Goal: Complete application form

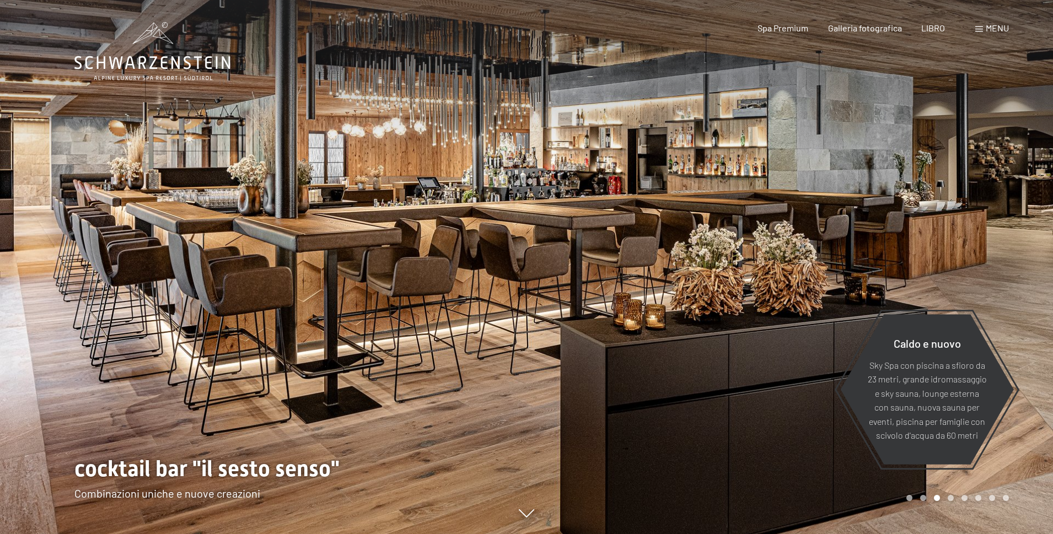
click at [88, 533] on div at bounding box center [263, 267] width 527 height 534
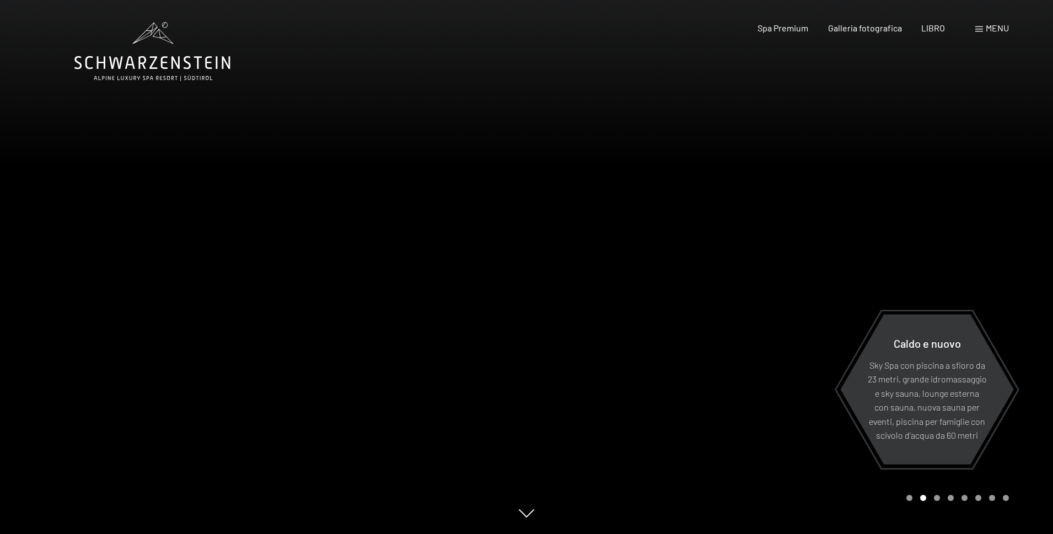
click at [987, 31] on font "menu" at bounding box center [997, 28] width 23 height 10
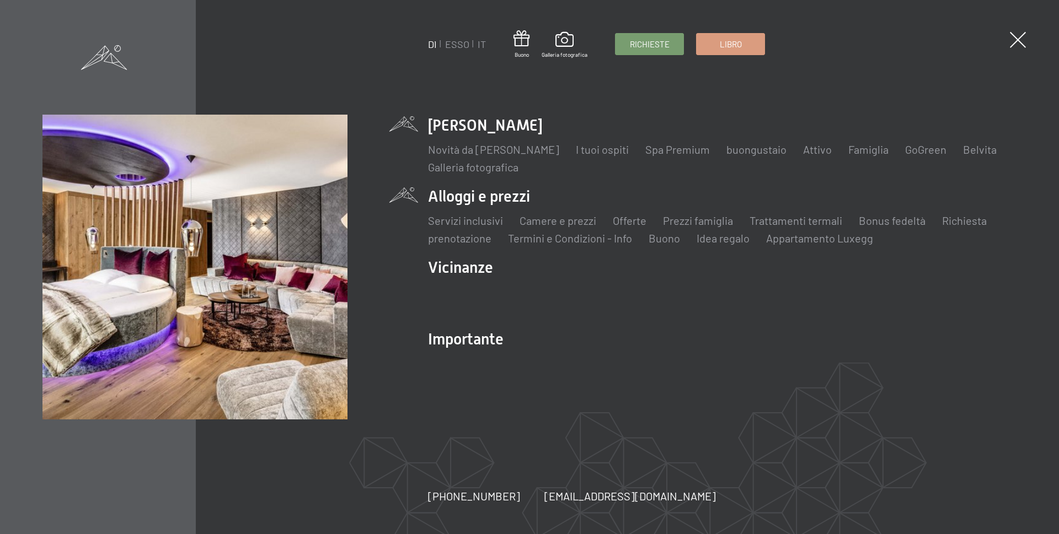
click at [451, 192] on li "Alloggi e prezzi Servizi inclusivi Camere e prezzi lista Offerte lista Prezzi f…" at bounding box center [722, 216] width 588 height 60
click at [553, 218] on font "Camere e prezzi" at bounding box center [557, 220] width 77 height 13
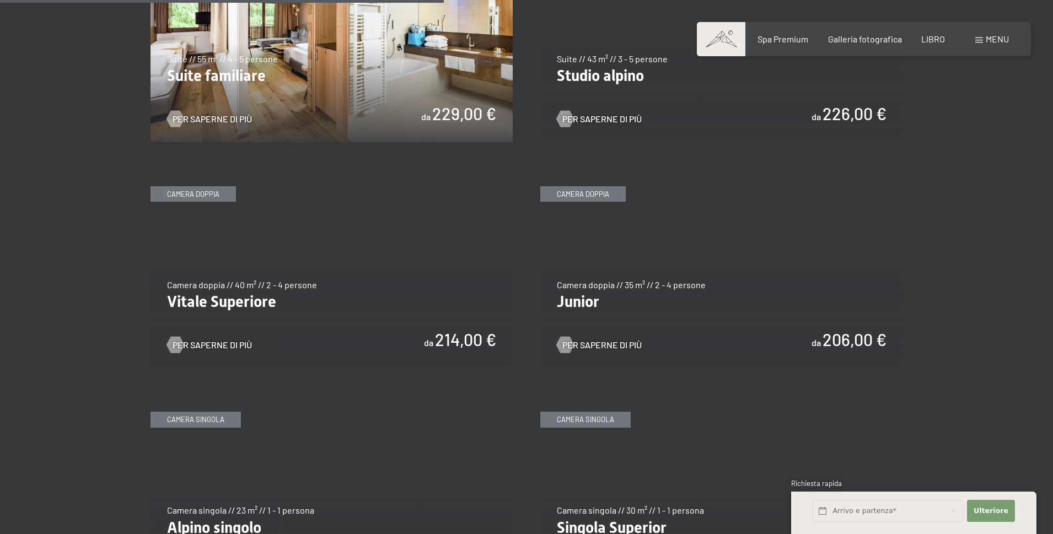
scroll to position [1489, 0]
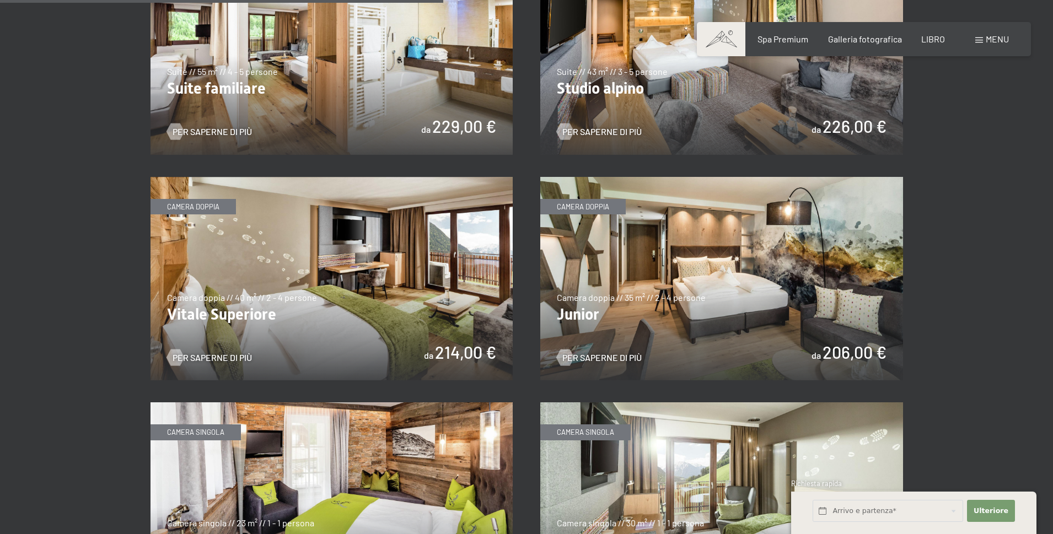
click at [390, 219] on img at bounding box center [332, 279] width 363 height 204
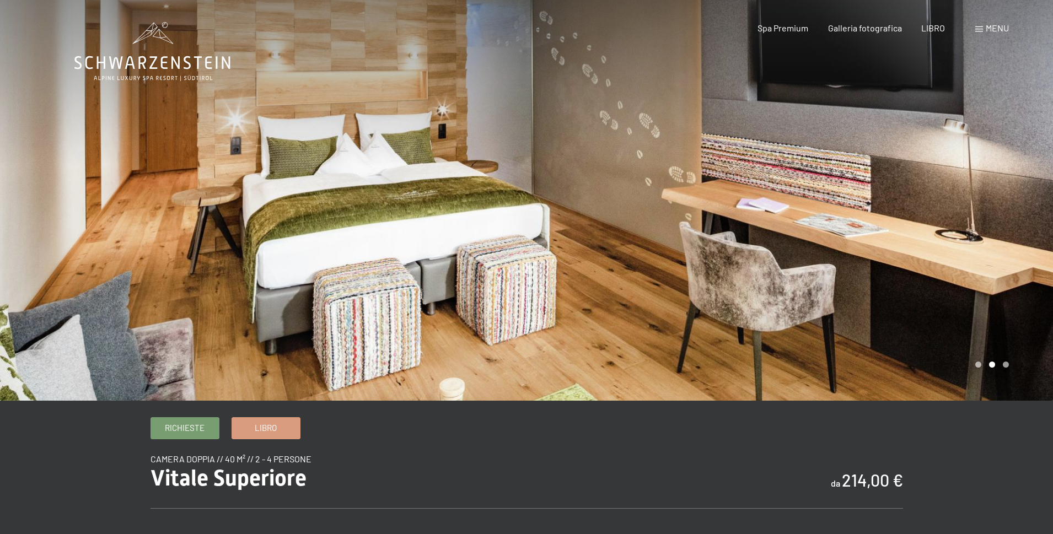
click at [1024, 200] on div at bounding box center [790, 200] width 527 height 401
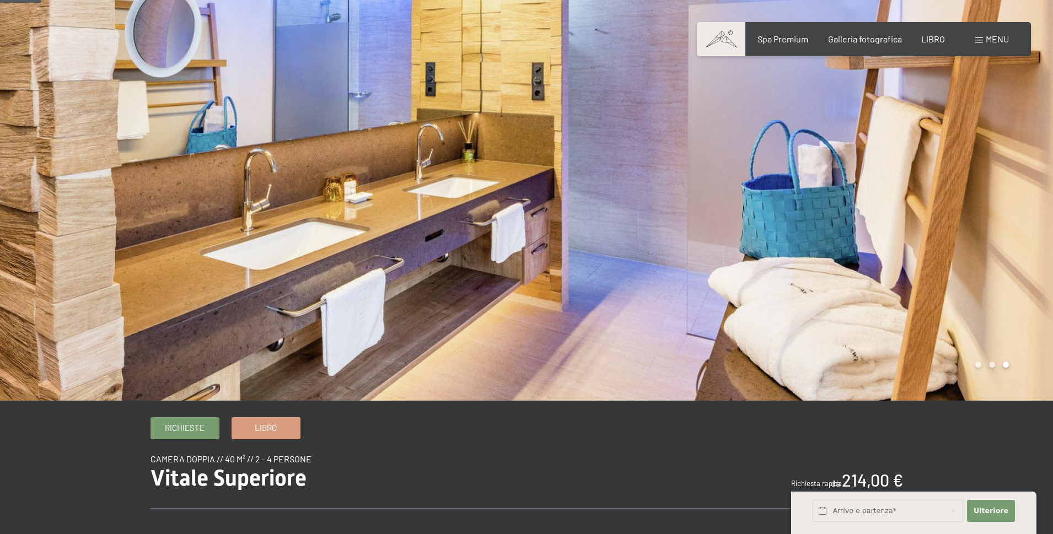
scroll to position [55, 0]
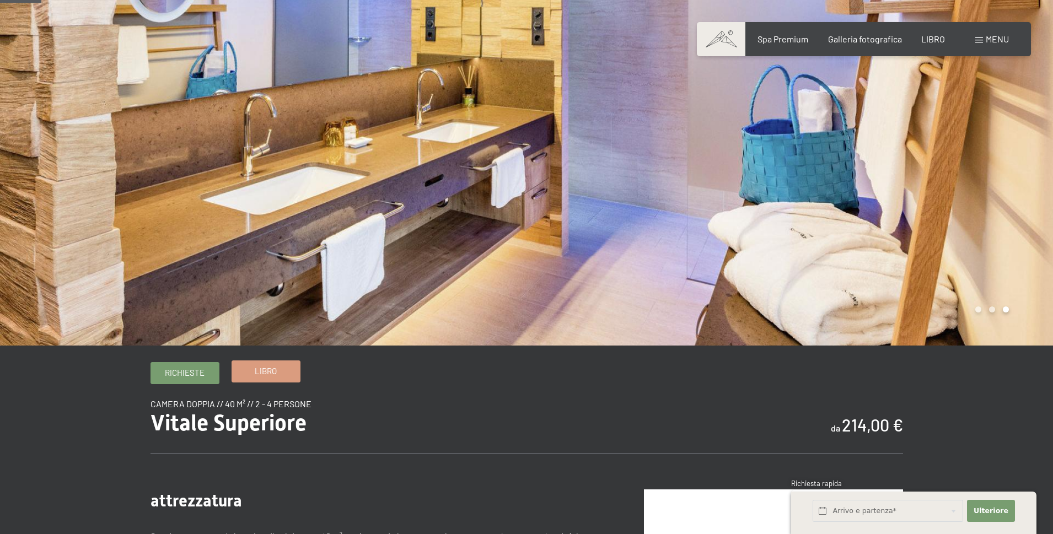
click at [250, 376] on link "Libro" at bounding box center [266, 371] width 68 height 21
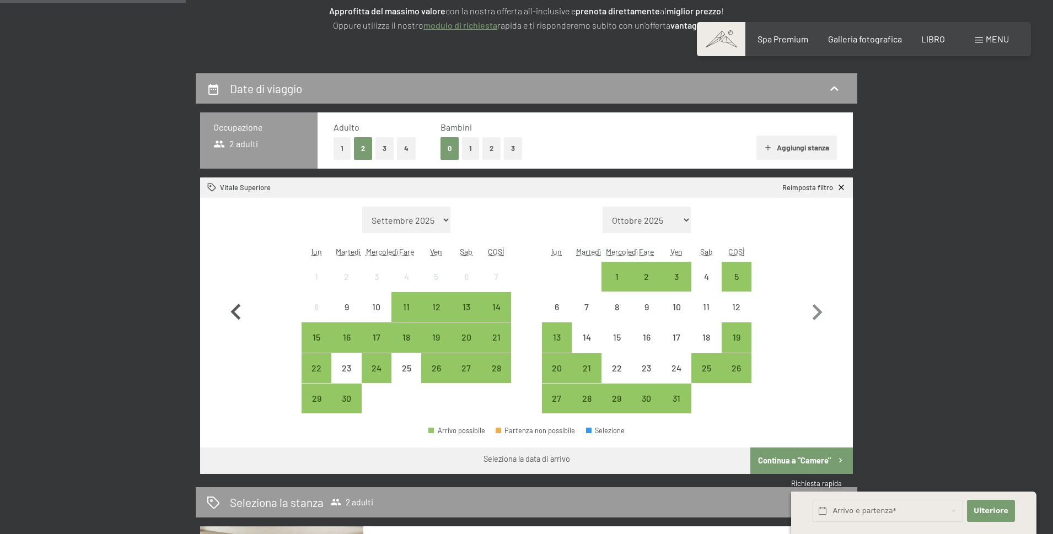
scroll to position [221, 0]
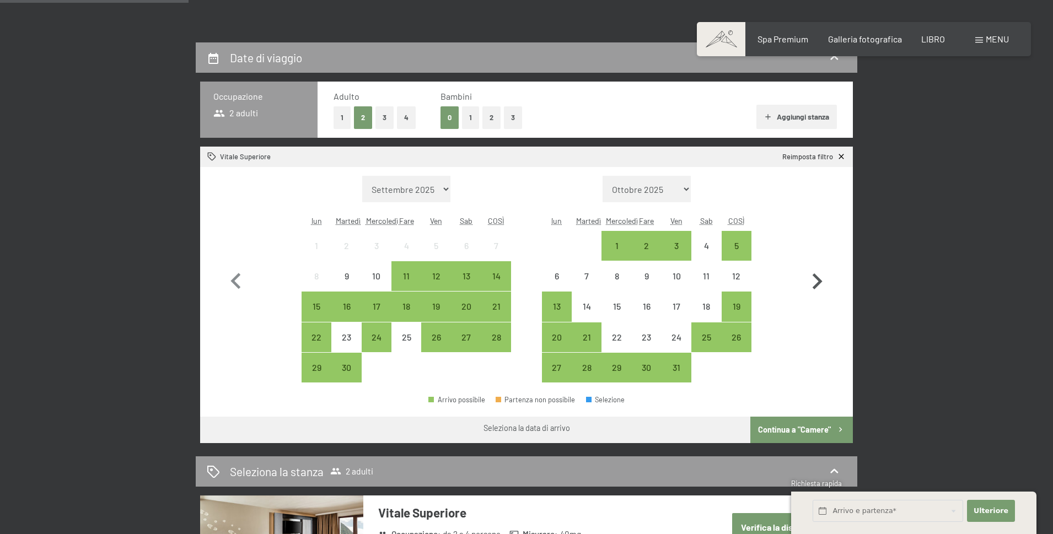
click at [819, 271] on icon "button" at bounding box center [817, 282] width 32 height 32
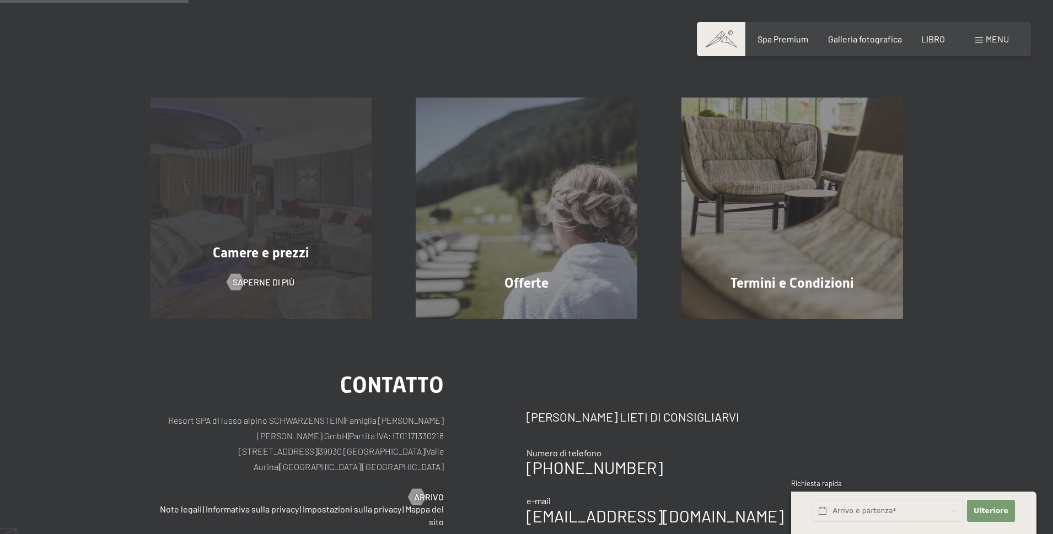
click at [254, 247] on font "Camere e prezzi" at bounding box center [261, 253] width 97 height 16
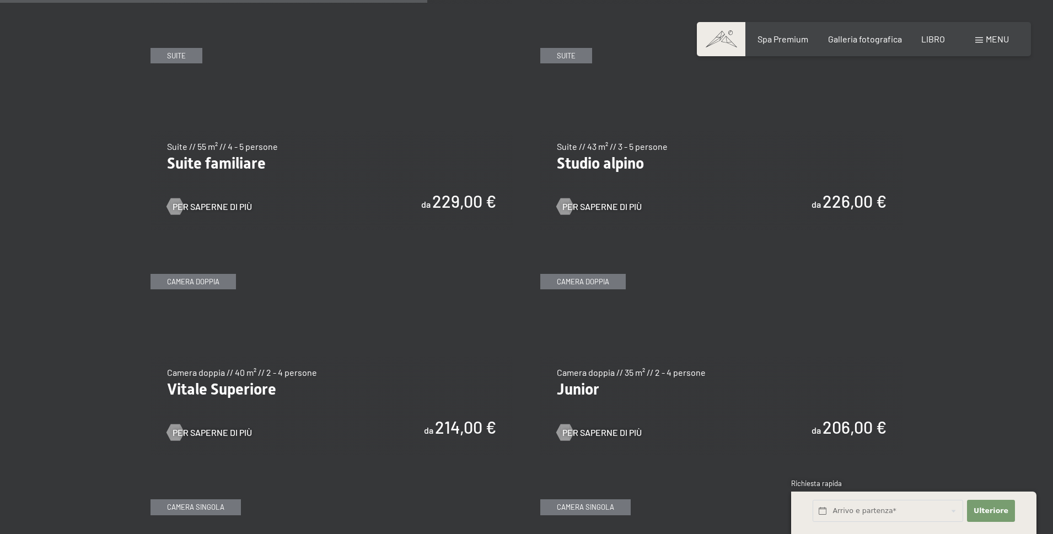
scroll to position [1434, 0]
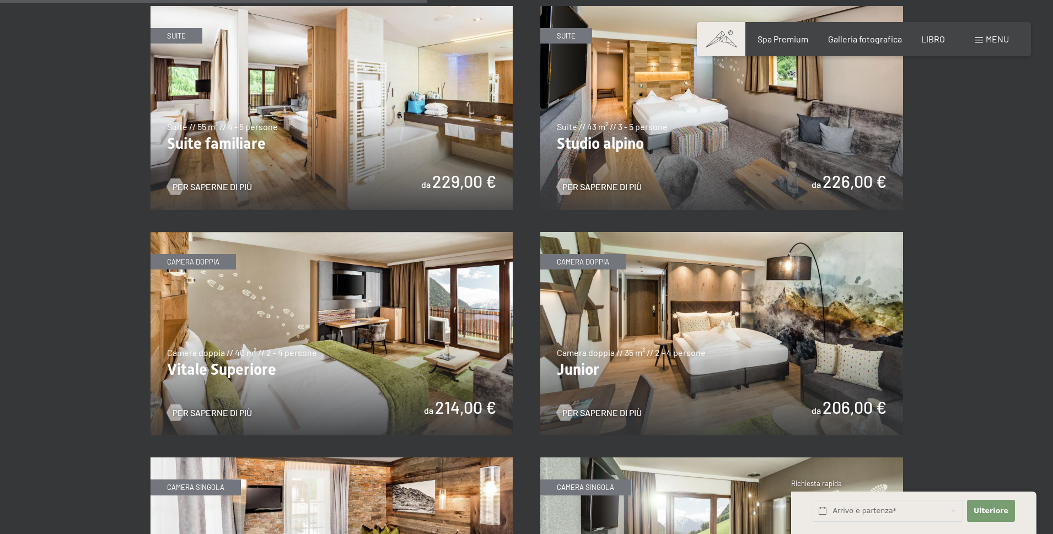
click at [276, 291] on img at bounding box center [332, 334] width 363 height 204
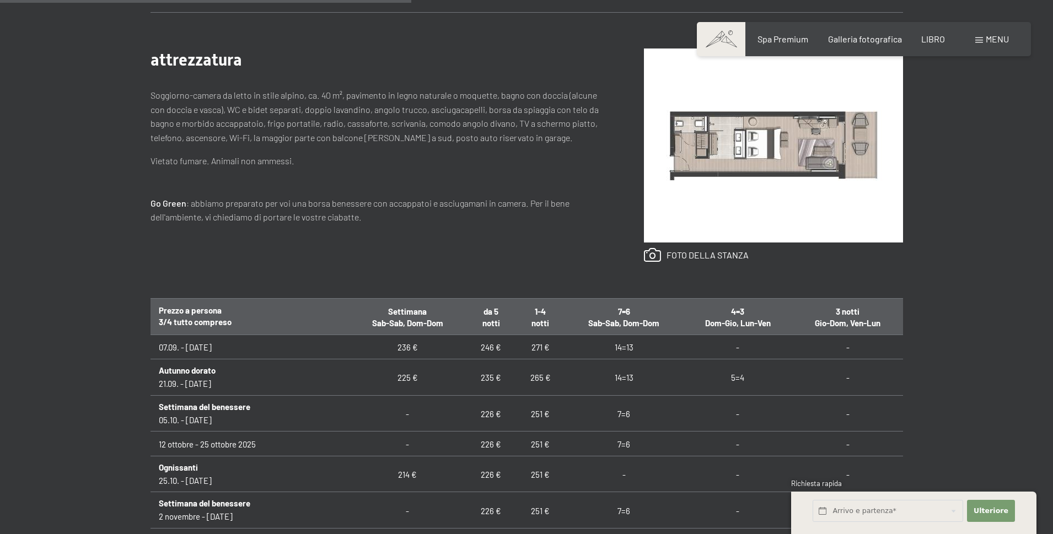
scroll to position [551, 0]
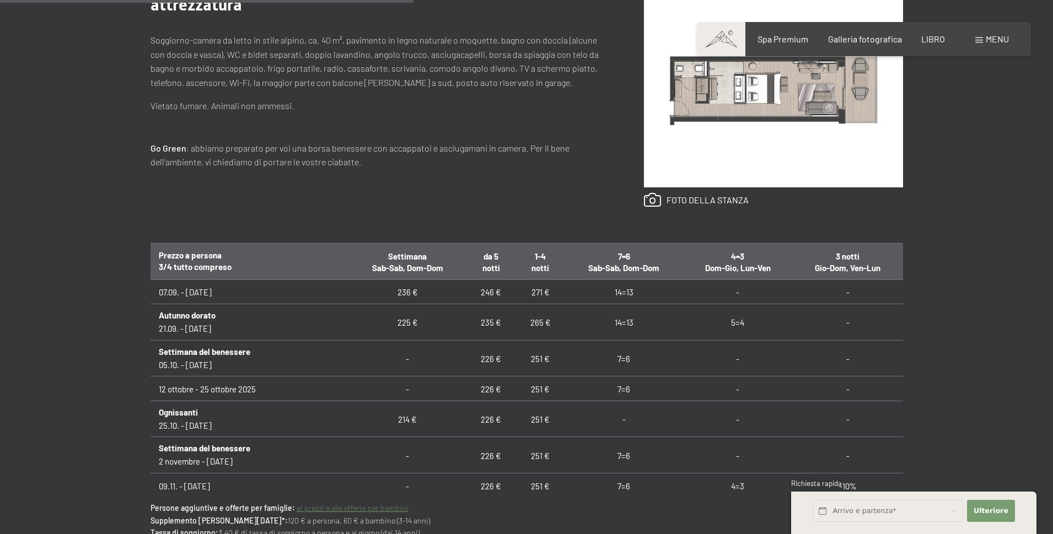
click at [228, 364] on td "Settimana del benessere 05.10. - [DATE]" at bounding box center [250, 358] width 199 height 36
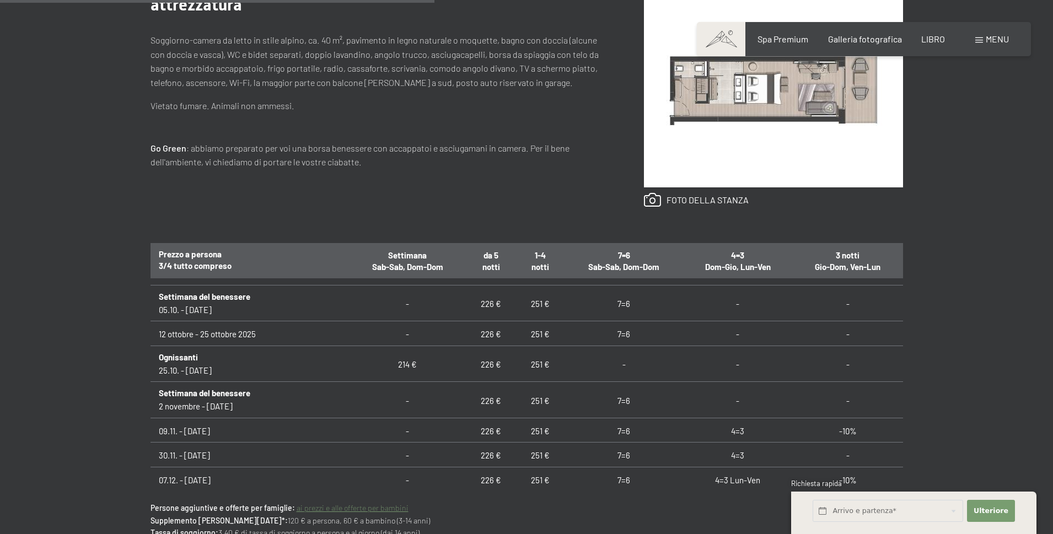
scroll to position [607, 0]
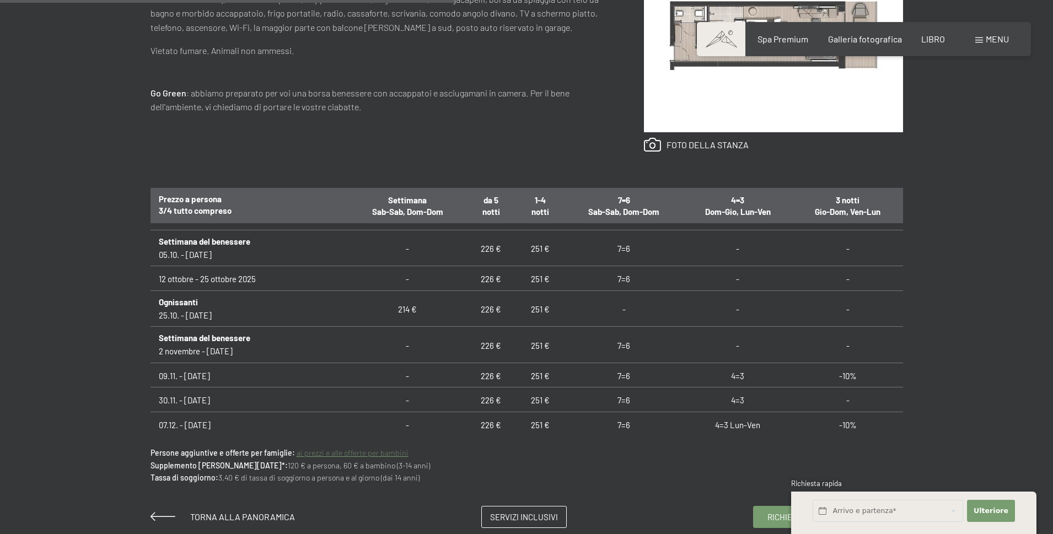
click at [83, 417] on div "Richieste Libro Camera doppia // 40 m² // 2 - 4 persone [PERSON_NAME] Superiore…" at bounding box center [526, 170] width 1053 height 718
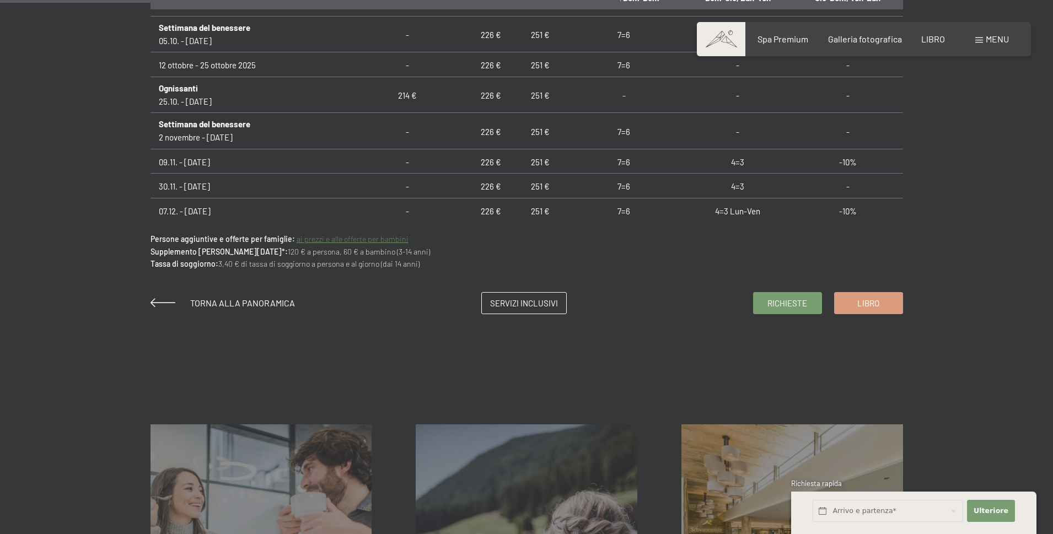
scroll to position [827, 0]
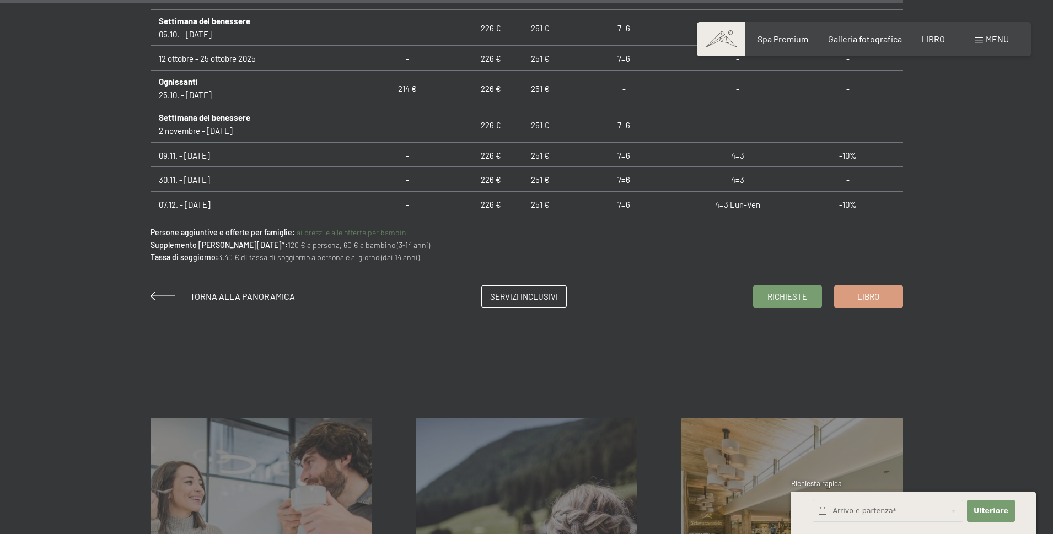
click at [438, 169] on td "-" at bounding box center [407, 179] width 117 height 25
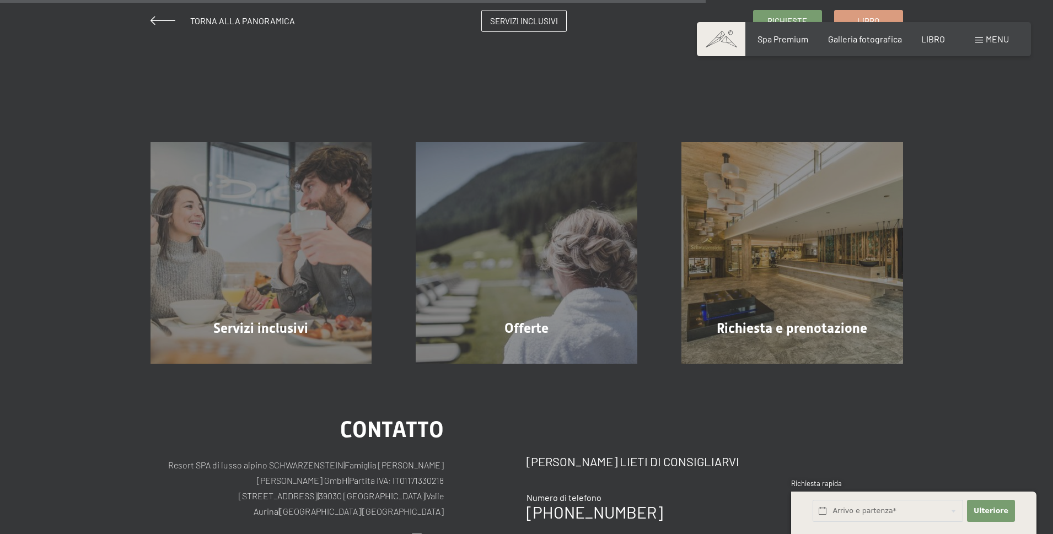
scroll to position [938, 0]
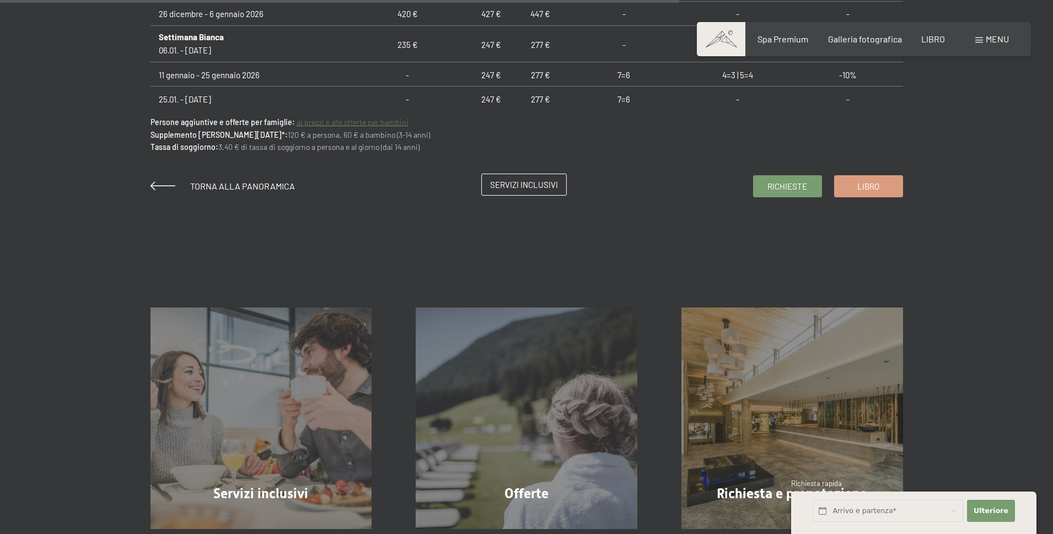
click at [529, 192] on link "Servizi inclusivi" at bounding box center [524, 184] width 84 height 21
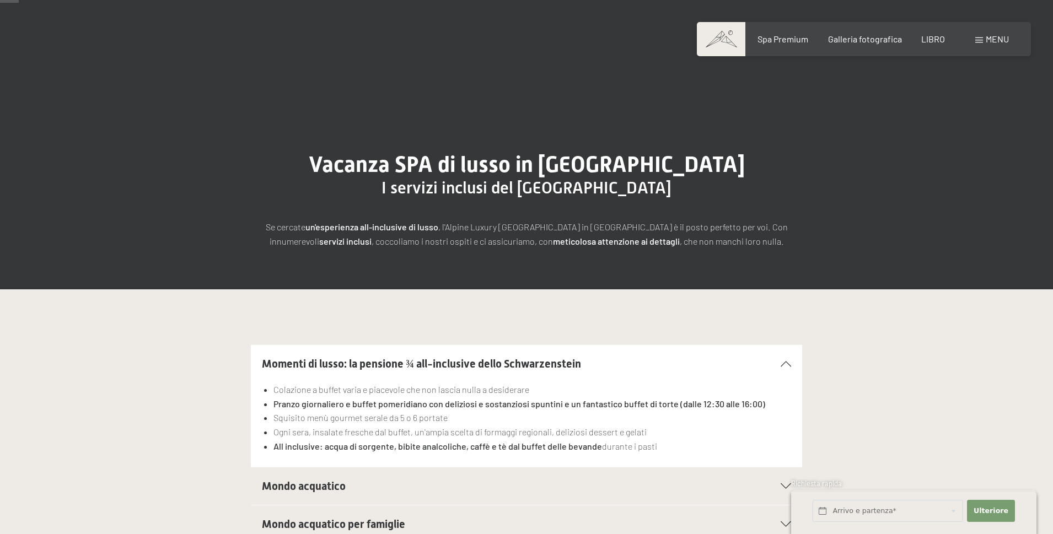
scroll to position [110, 0]
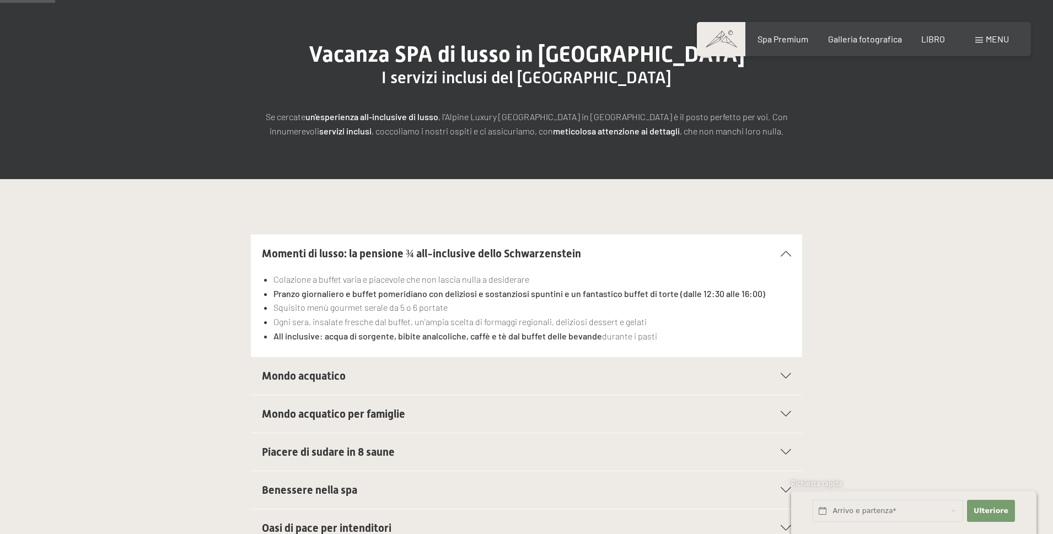
click at [727, 399] on div "Mondo acquatico per famiglie" at bounding box center [526, 414] width 529 height 38
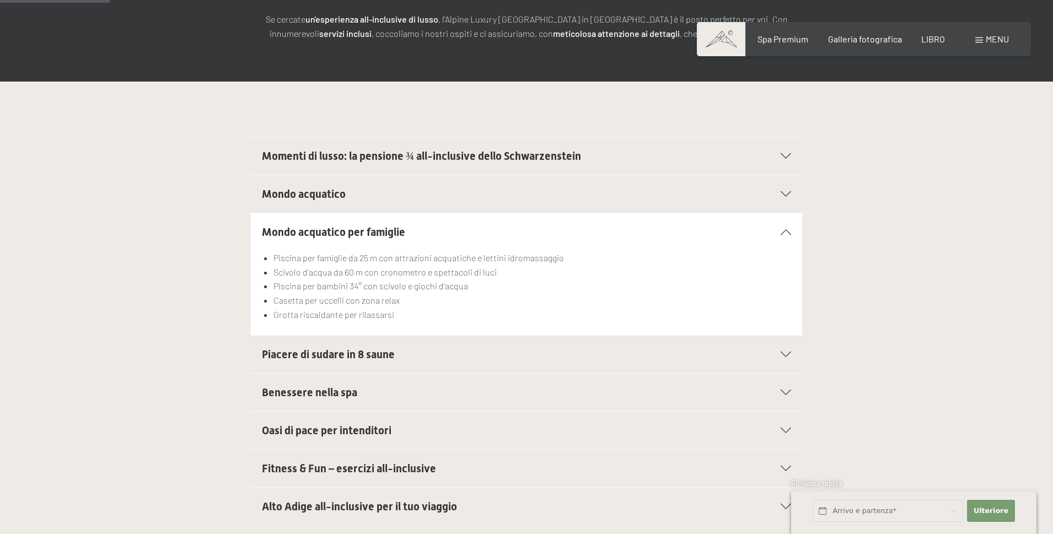
scroll to position [221, 0]
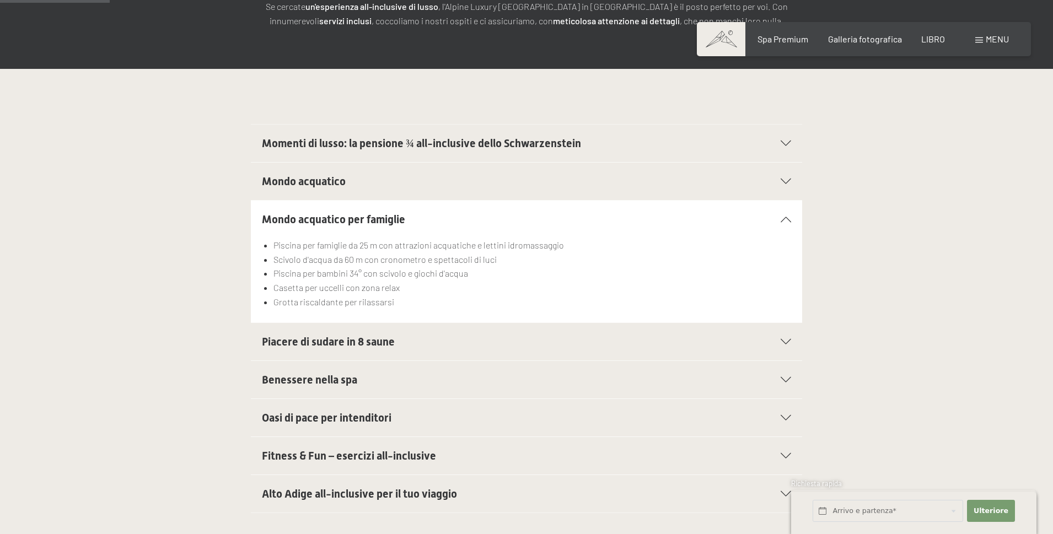
click at [637, 373] on h2 "Benessere nella spa" at bounding box center [500, 379] width 476 height 15
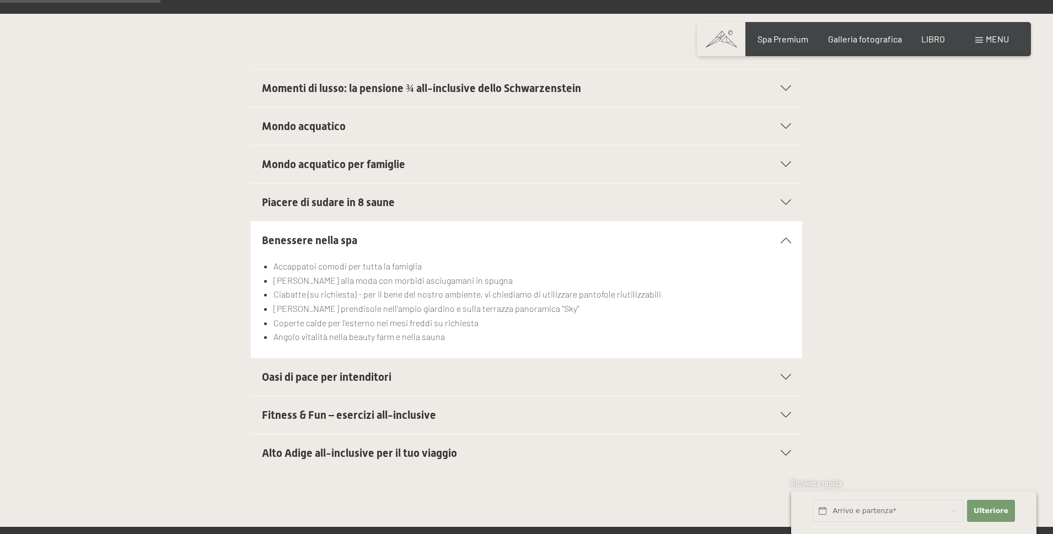
scroll to position [331, 0]
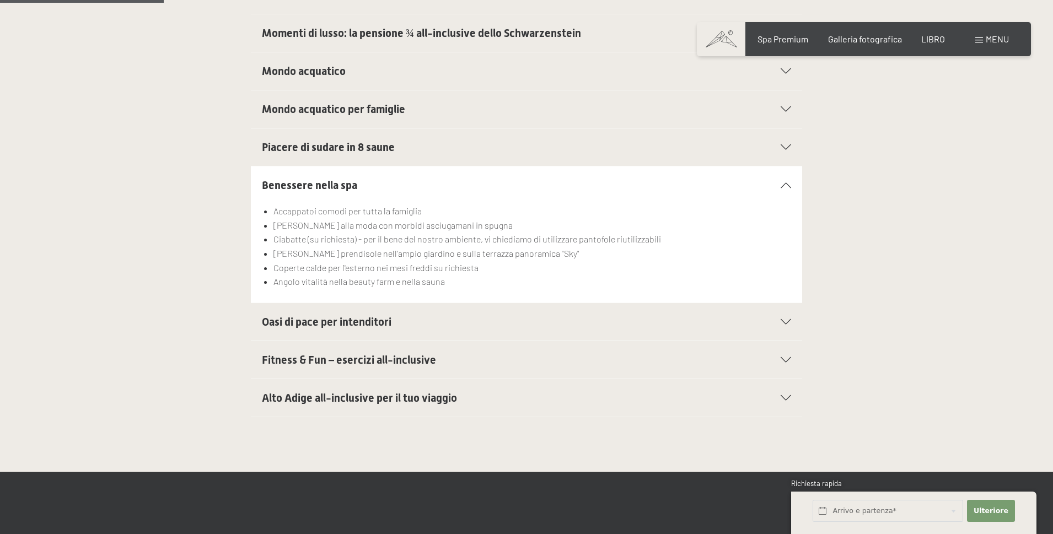
click at [421, 324] on h2 "Oasi di pace per intenditori" at bounding box center [500, 321] width 476 height 15
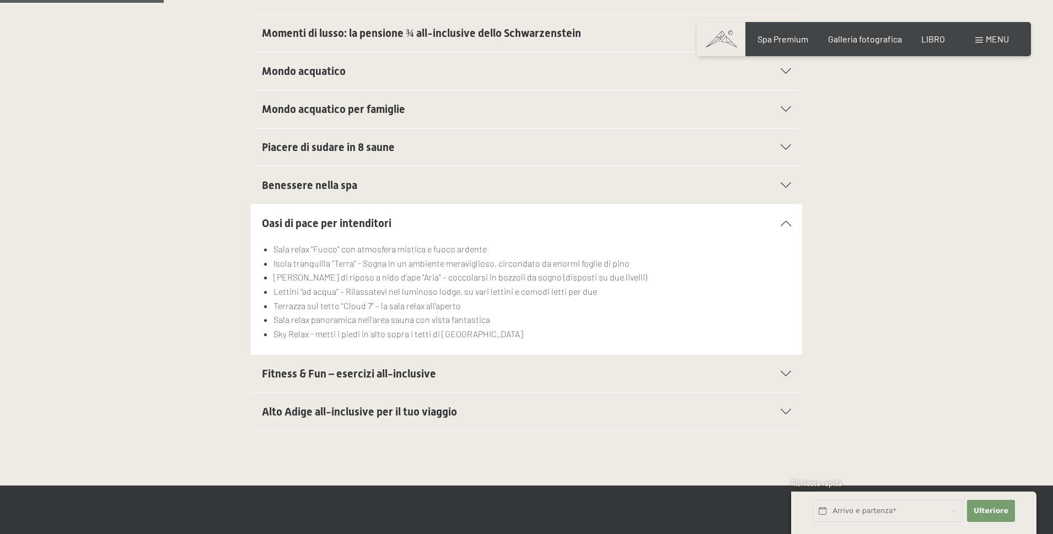
click at [447, 337] on font "Sky Relax - metti i piedi in alto sopra i tetti di [GEOGRAPHIC_DATA]" at bounding box center [399, 334] width 250 height 10
click at [444, 401] on div "Alto Adige all-inclusive per il tuo viaggio" at bounding box center [526, 412] width 529 height 38
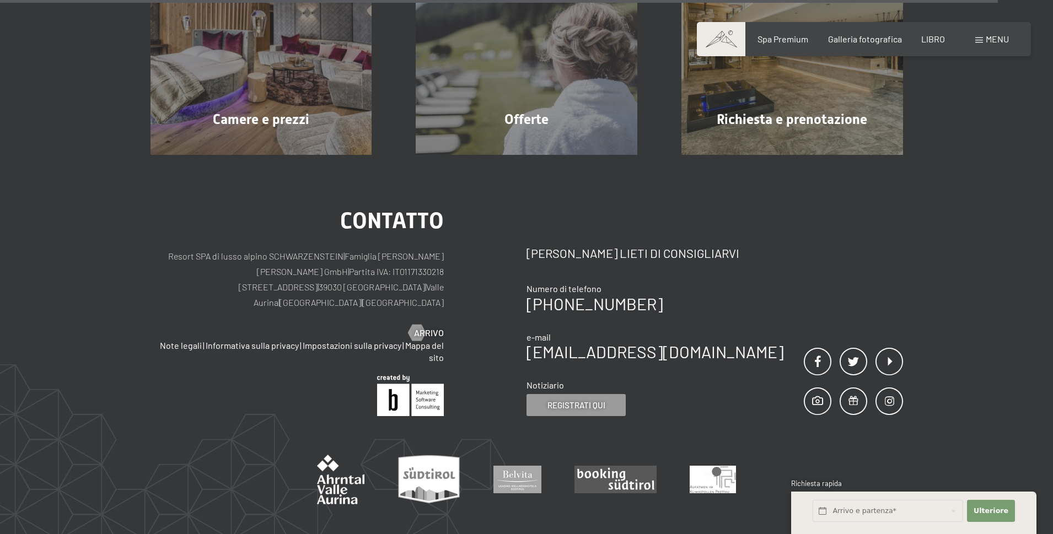
scroll to position [2040, 0]
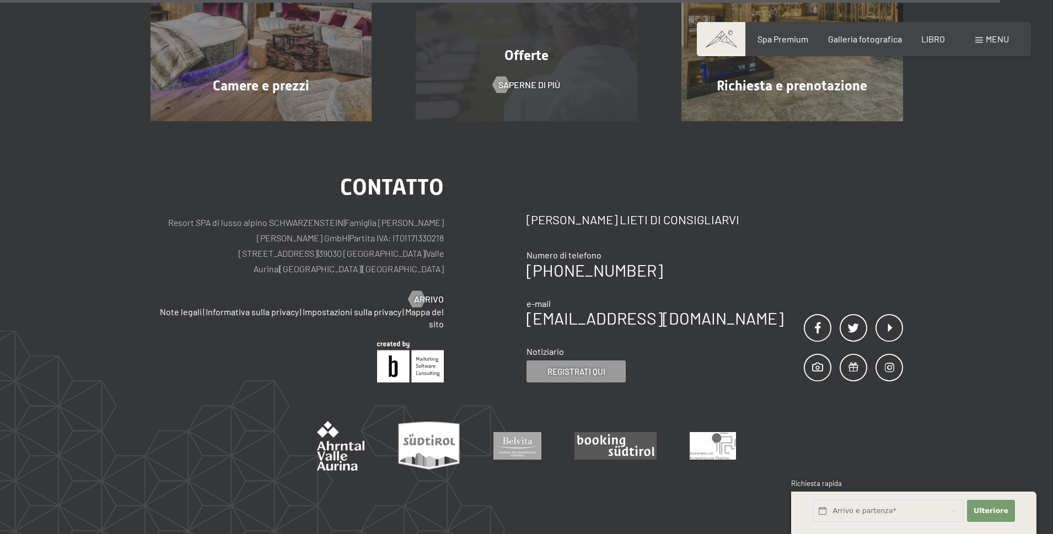
click at [565, 46] on div "Offerte Saperne di più" at bounding box center [527, 11] width 266 height 222
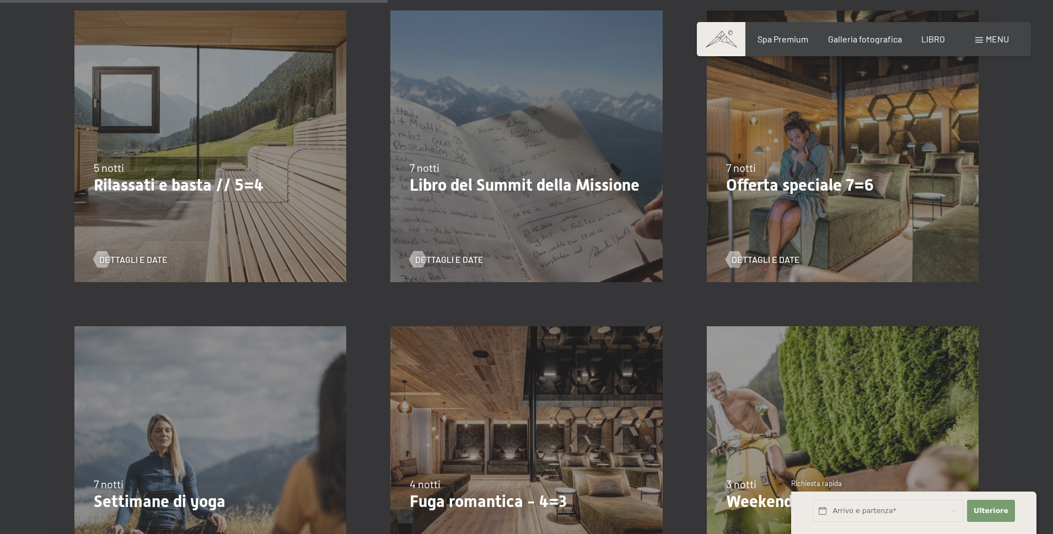
scroll to position [827, 0]
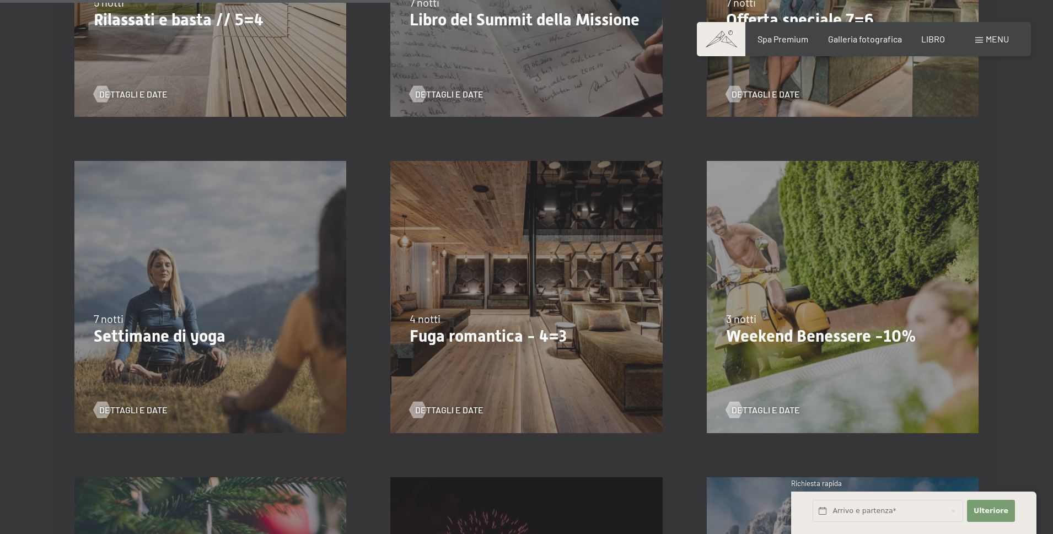
click at [950, 271] on div "13.11.–[DATE] 11.12.–[DATE] 15.01.–[DATE] 12.03.–[DATE] 3 notti Weekend Benesse…" at bounding box center [843, 297] width 316 height 316
click at [739, 413] on div at bounding box center [734, 410] width 9 height 17
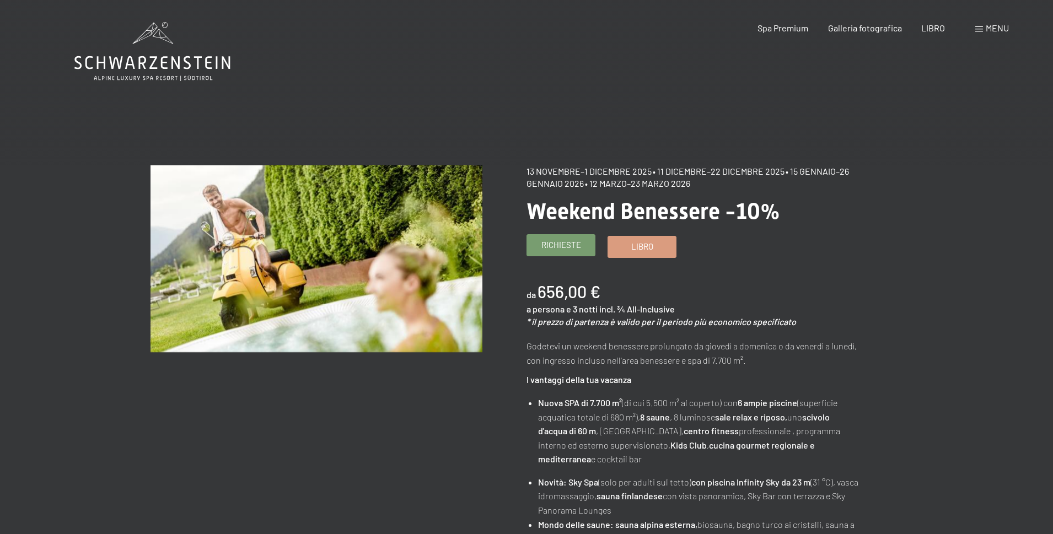
click at [544, 250] on font "Richieste" at bounding box center [562, 245] width 40 height 10
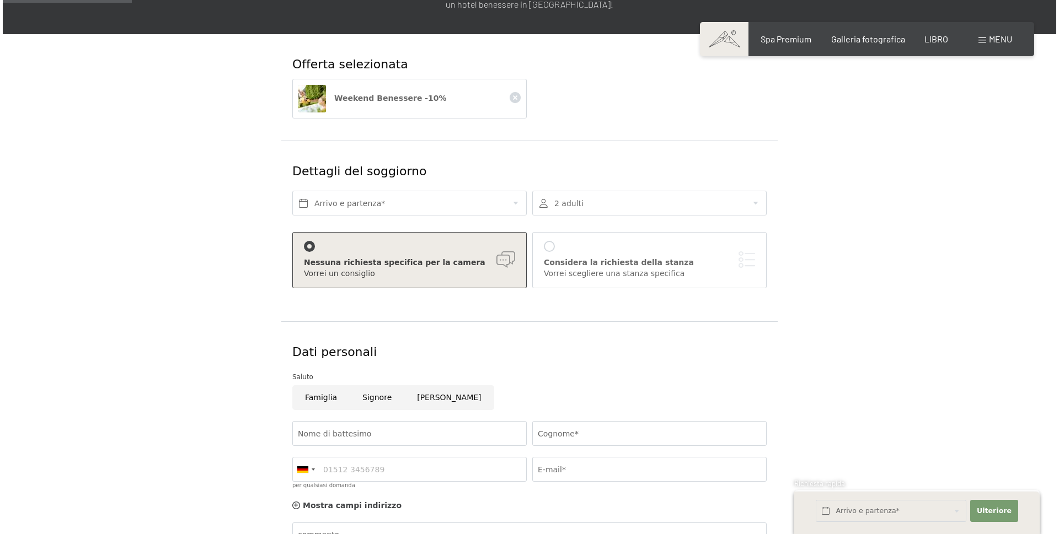
scroll to position [110, 0]
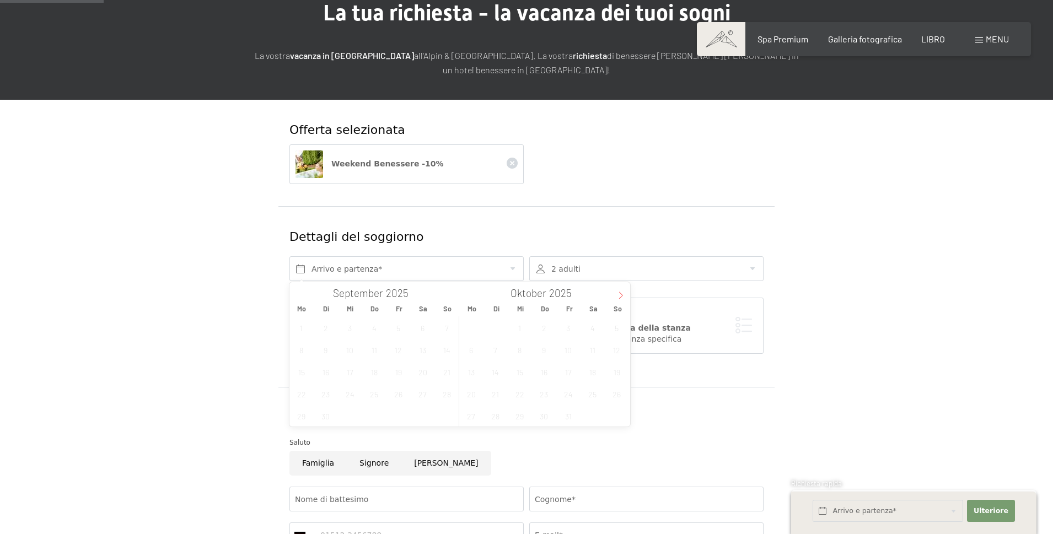
click at [619, 298] on icon at bounding box center [621, 296] width 8 height 8
click at [625, 295] on span at bounding box center [621, 291] width 19 height 19
click at [625, 296] on span at bounding box center [621, 291] width 19 height 19
type input "2026"
click at [382, 377] on span "18" at bounding box center [374, 372] width 22 height 22
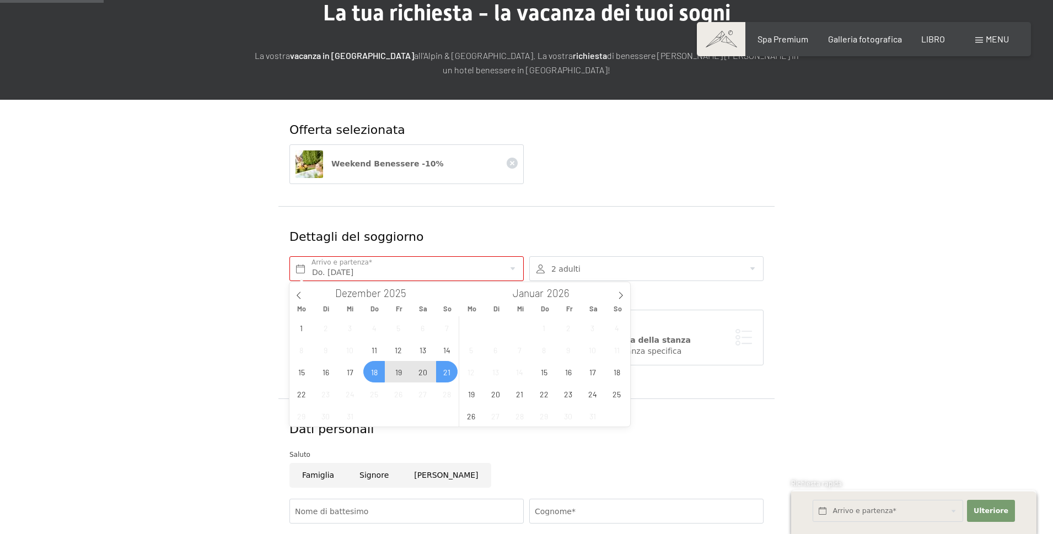
click at [439, 371] on span "21" at bounding box center [447, 372] width 22 height 22
type input "Do. [DATE] - So. [DATE]"
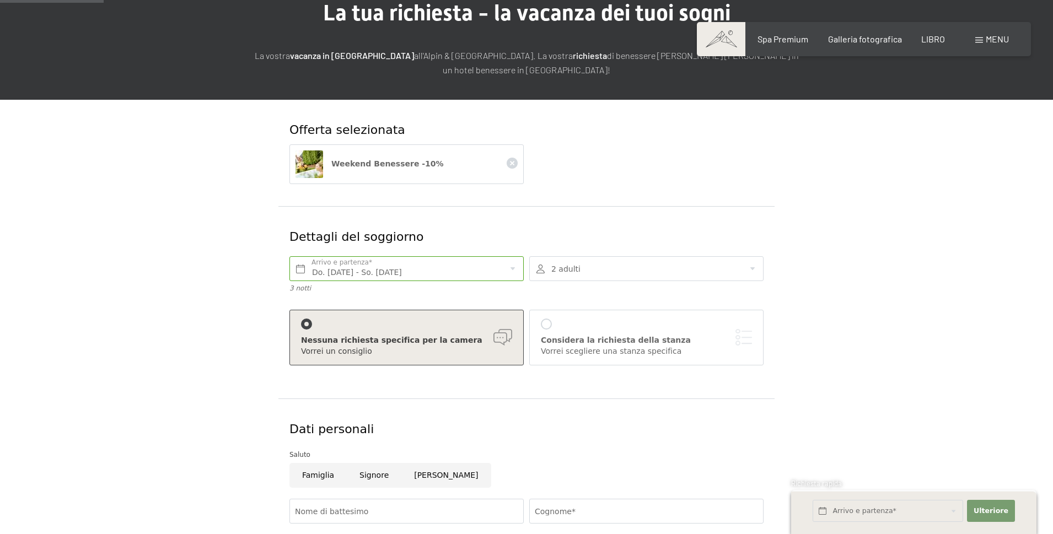
click at [565, 326] on div "Considera la richiesta della stanza Vorrei scegliere una stanza specifica" at bounding box center [646, 338] width 211 height 38
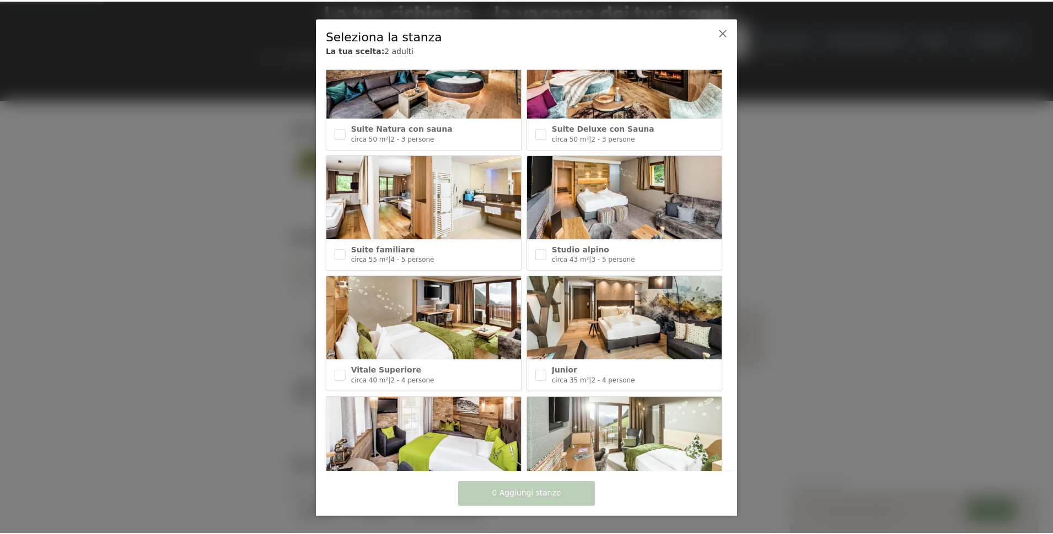
scroll to position [331, 0]
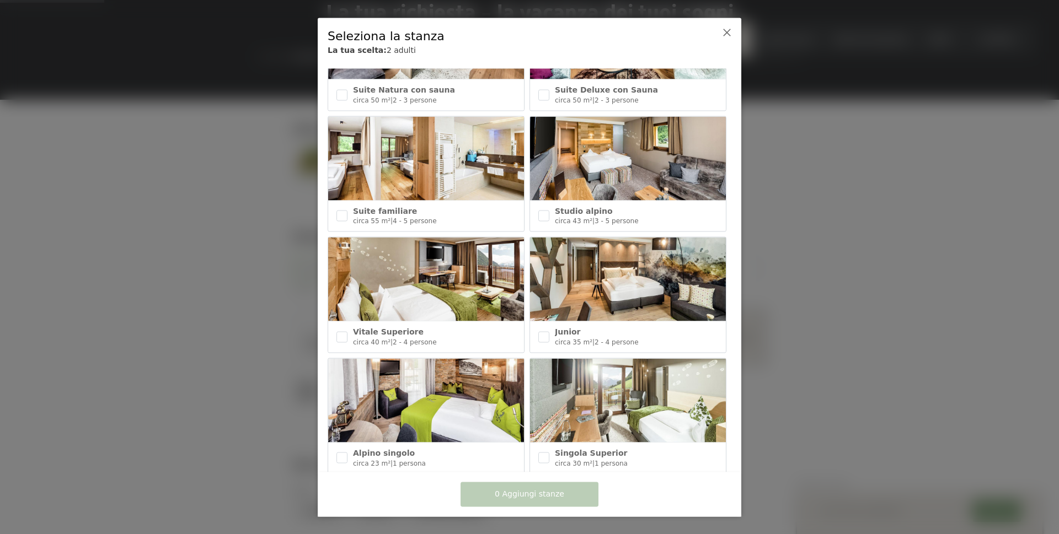
click at [457, 286] on img at bounding box center [426, 280] width 196 height 84
checkbox input "true"
click at [499, 495] on font "Aggiungi 1 stanza" at bounding box center [529, 494] width 69 height 9
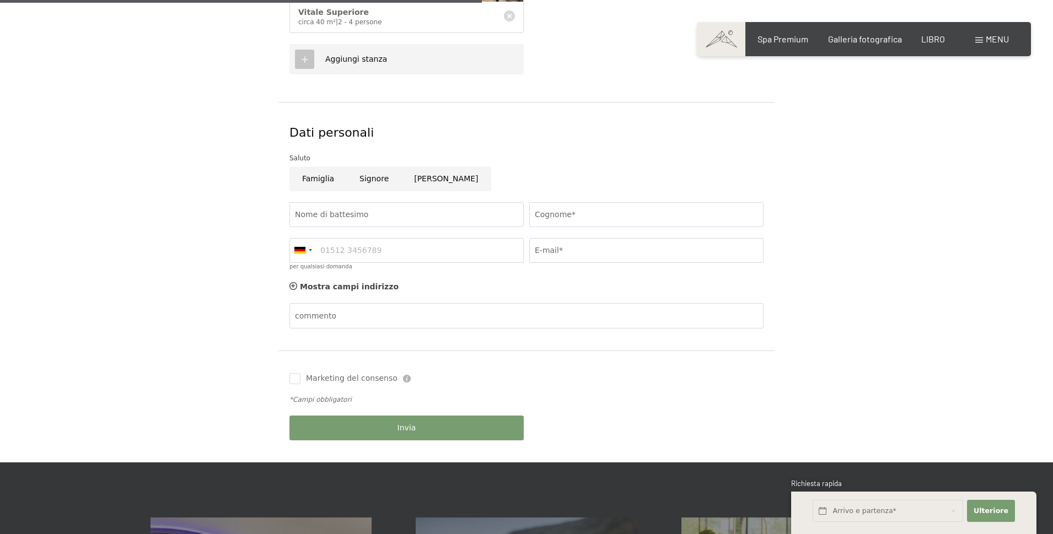
scroll to position [607, 0]
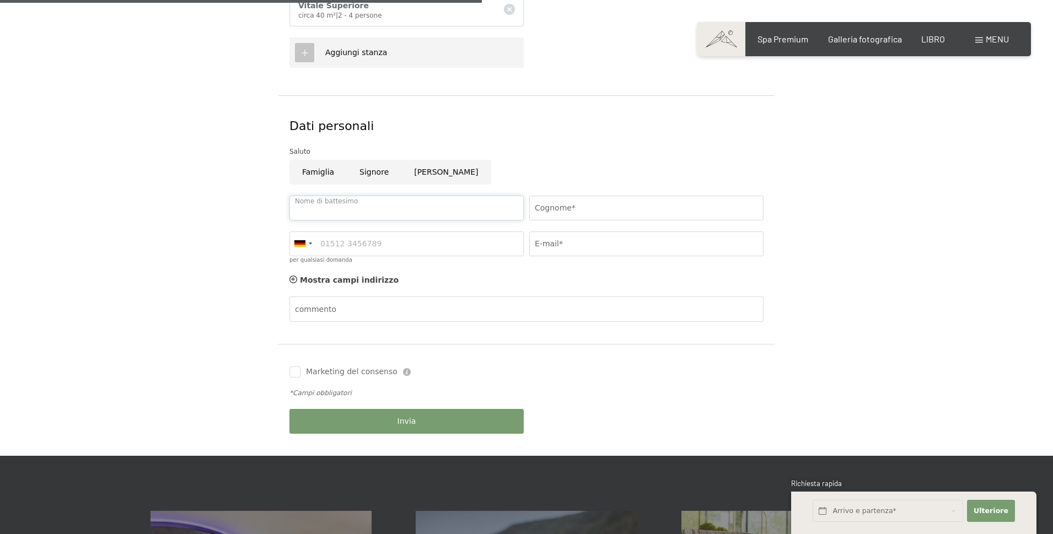
click at [404, 207] on input "Nome di battesimo" at bounding box center [407, 208] width 234 height 25
type input "lucia"
type input "di vita"
click at [537, 250] on input "E-mail*" at bounding box center [646, 244] width 234 height 25
type input "x"
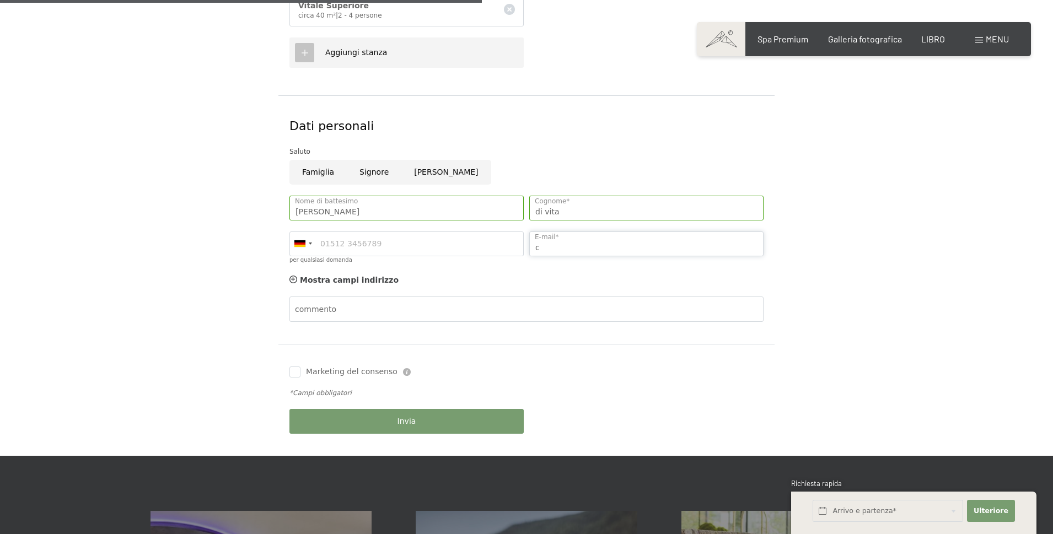
type input "consulting.randazzo@hotmail.it"
click at [358, 411] on button "Invia" at bounding box center [407, 421] width 234 height 25
